Goal: Task Accomplishment & Management: Complete application form

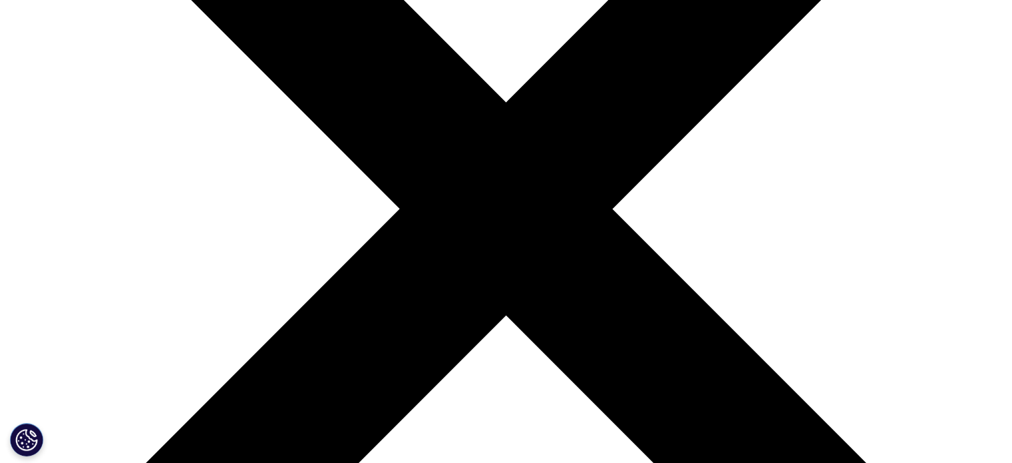
scroll to position [313, 0]
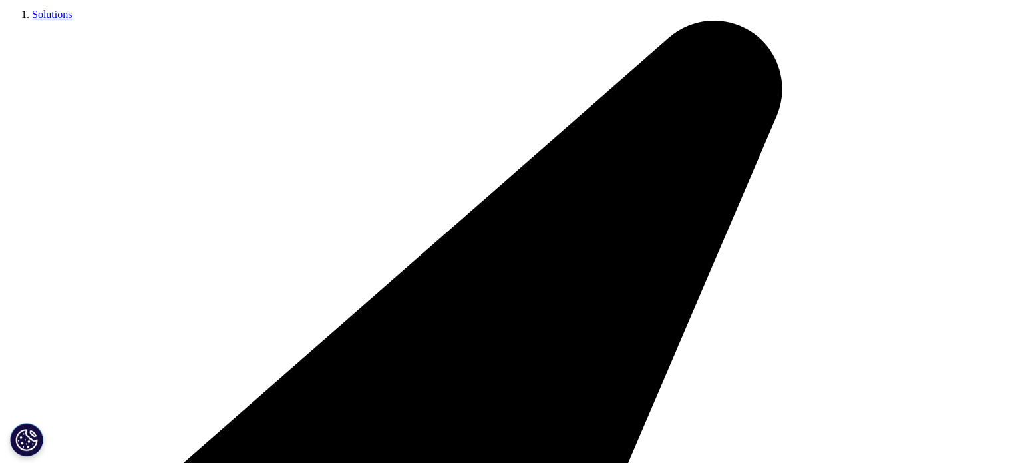
select select "HR Career"
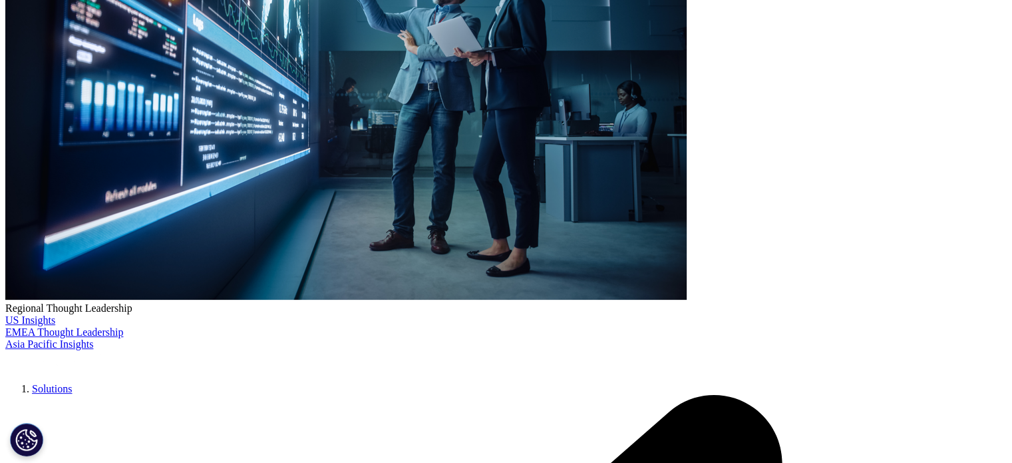
type input "Azra"
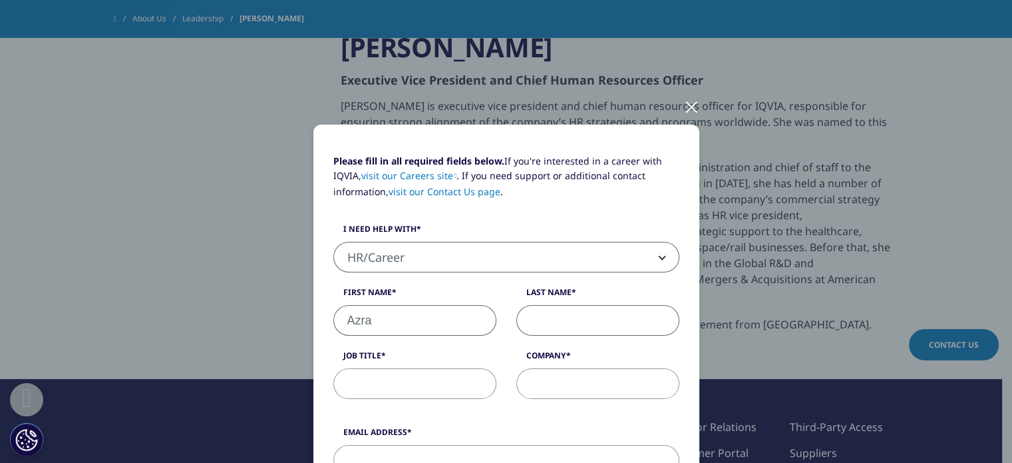
click at [550, 316] on input "Last Name" at bounding box center [597, 320] width 163 height 31
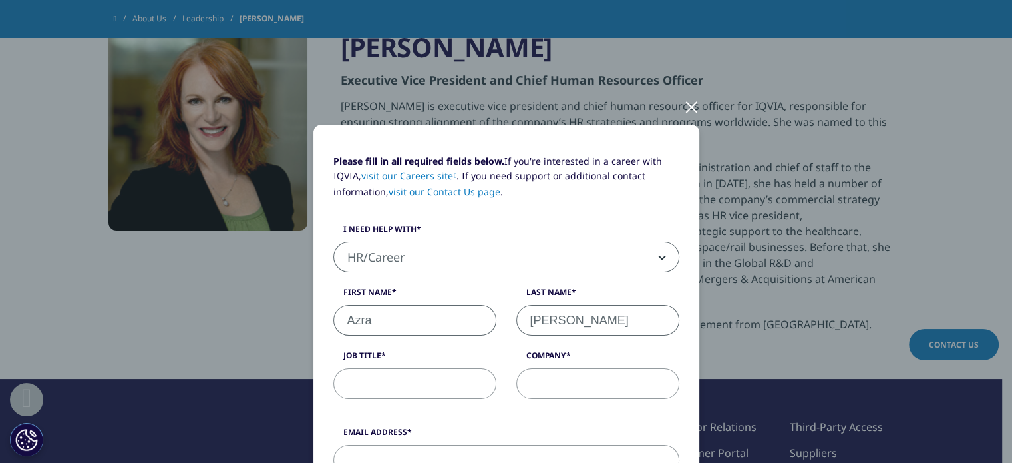
type input "[PERSON_NAME]"
click at [441, 382] on input "Job Title" at bounding box center [414, 383] width 163 height 31
type input "MSL"
